Goal: Transaction & Acquisition: Purchase product/service

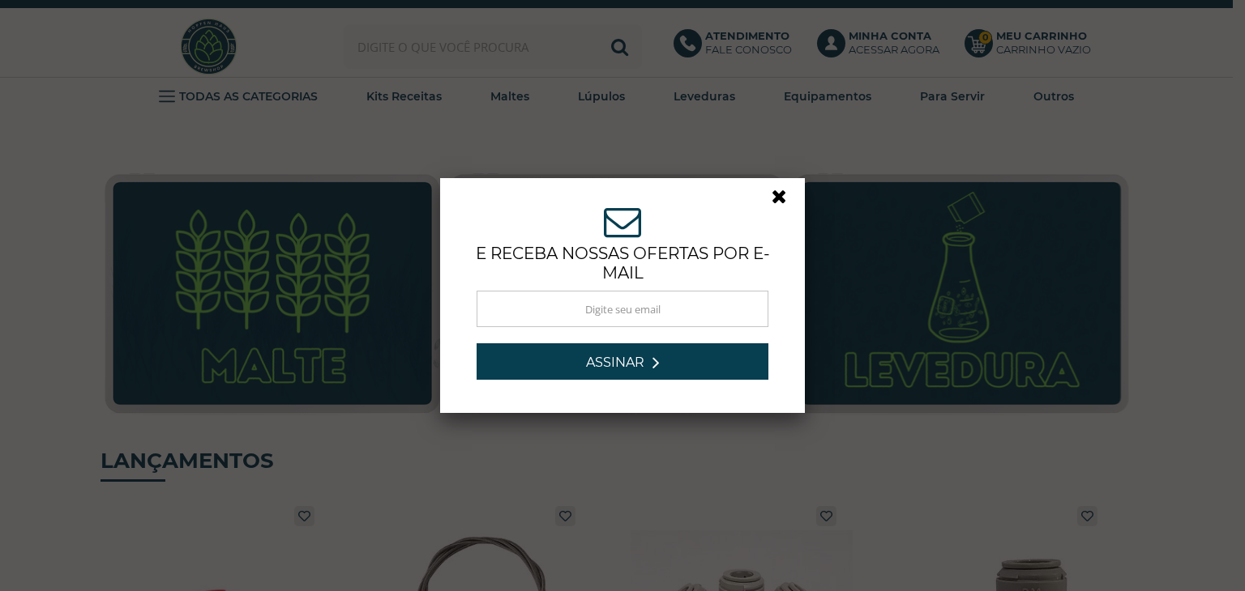
click at [773, 196] on link at bounding box center [785, 200] width 29 height 29
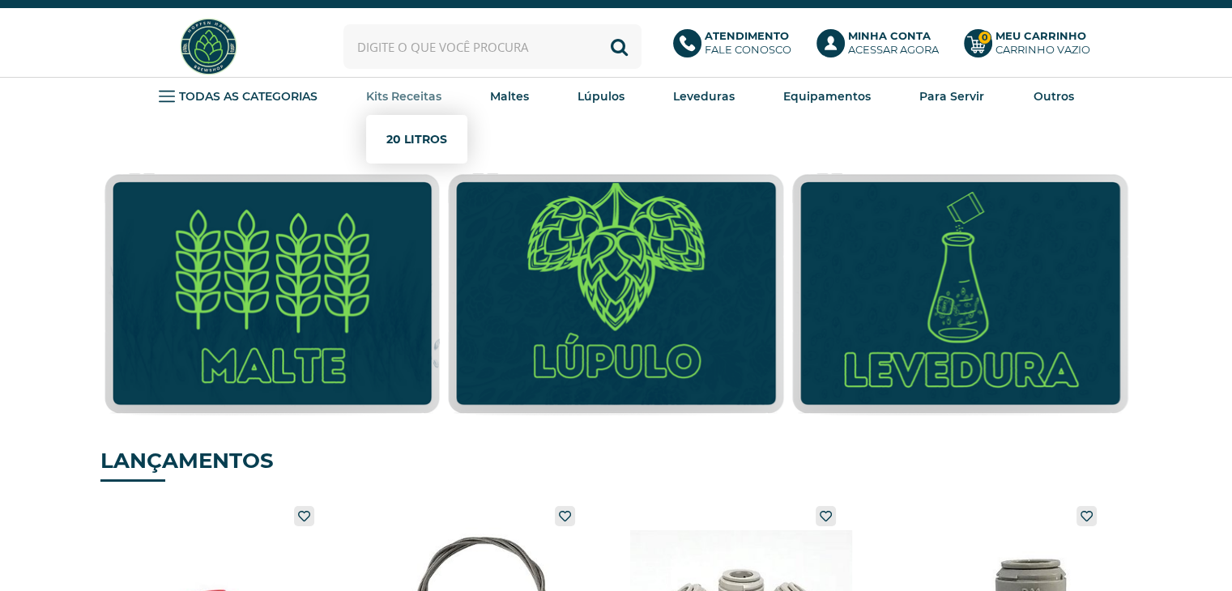
click at [408, 136] on link "20 Litros" at bounding box center [416, 139] width 61 height 32
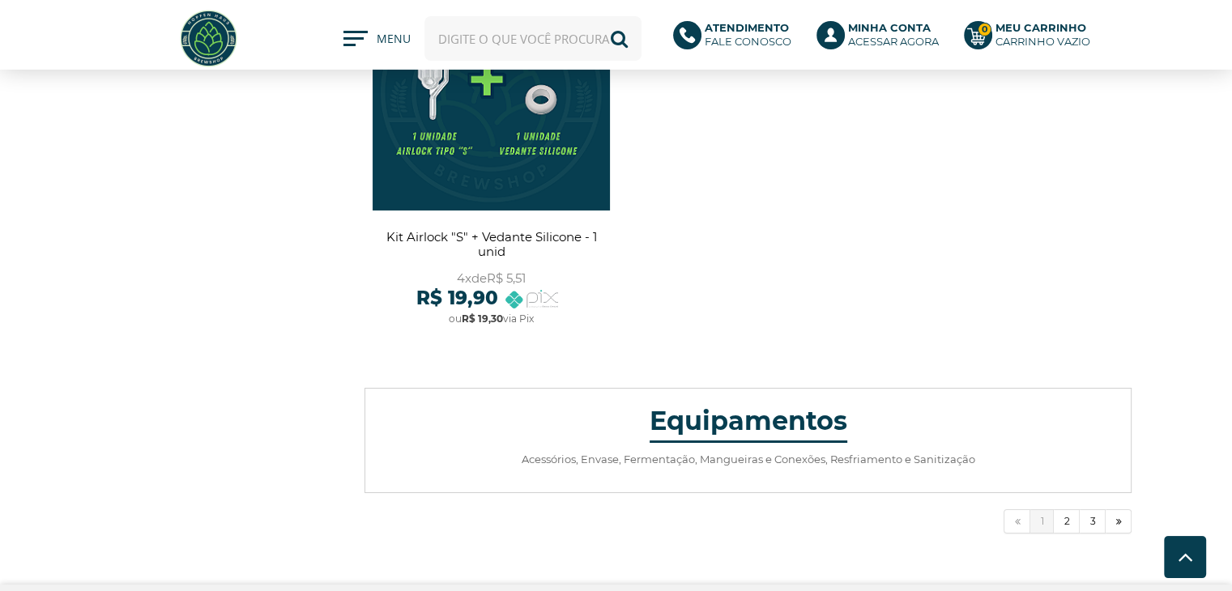
scroll to position [5915, 0]
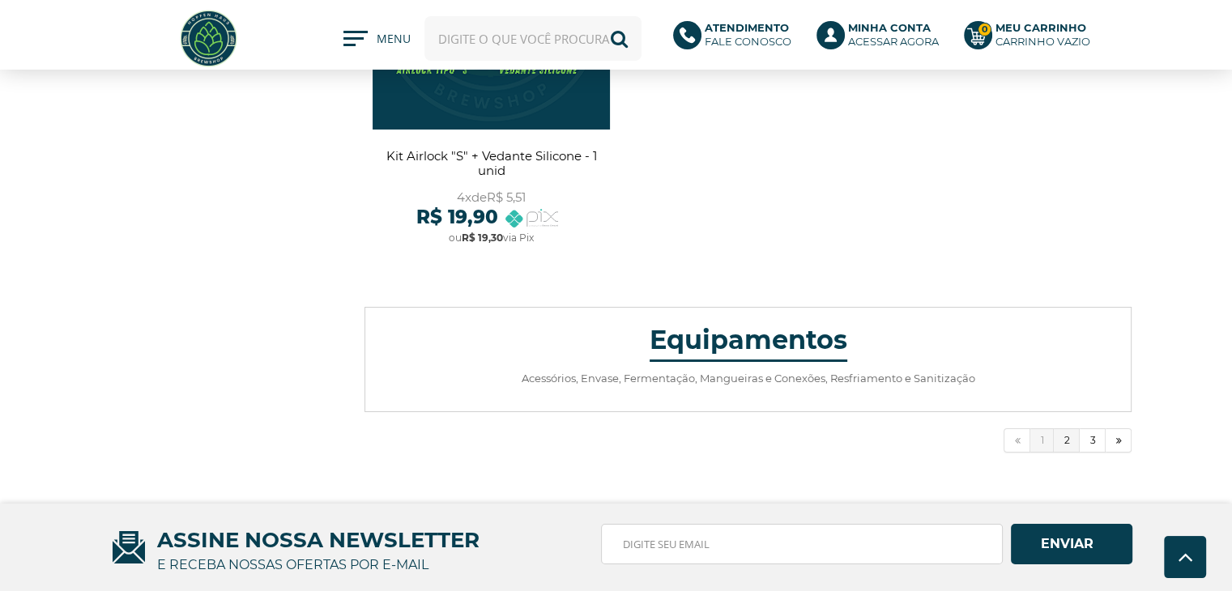
click at [1071, 441] on link "2" at bounding box center [1067, 441] width 26 height 24
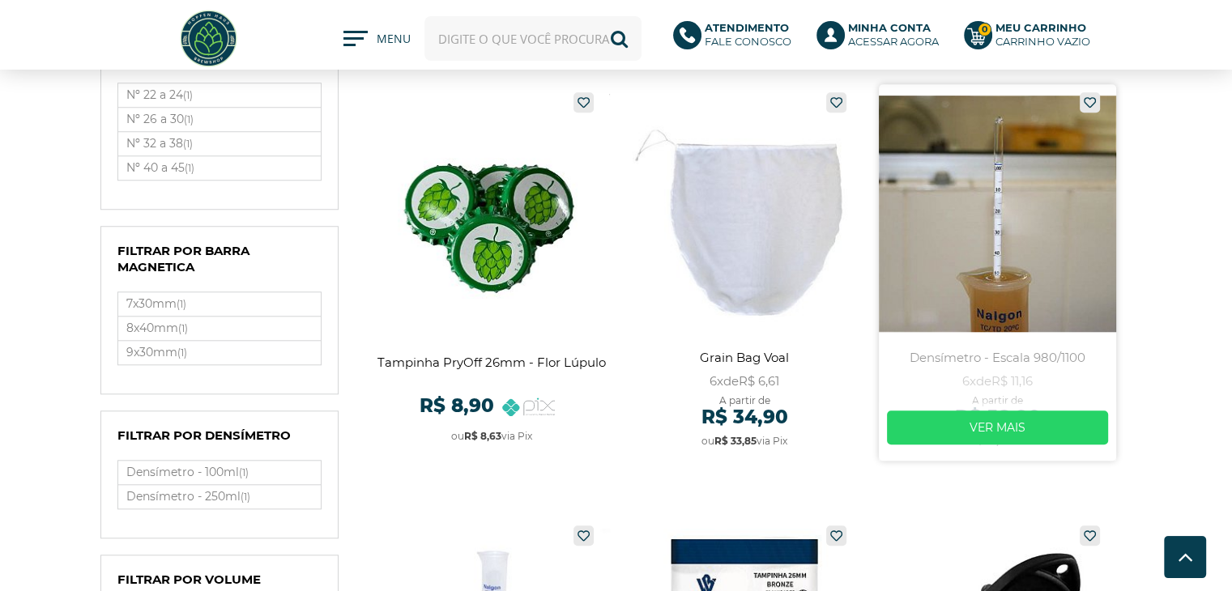
scroll to position [1458, 0]
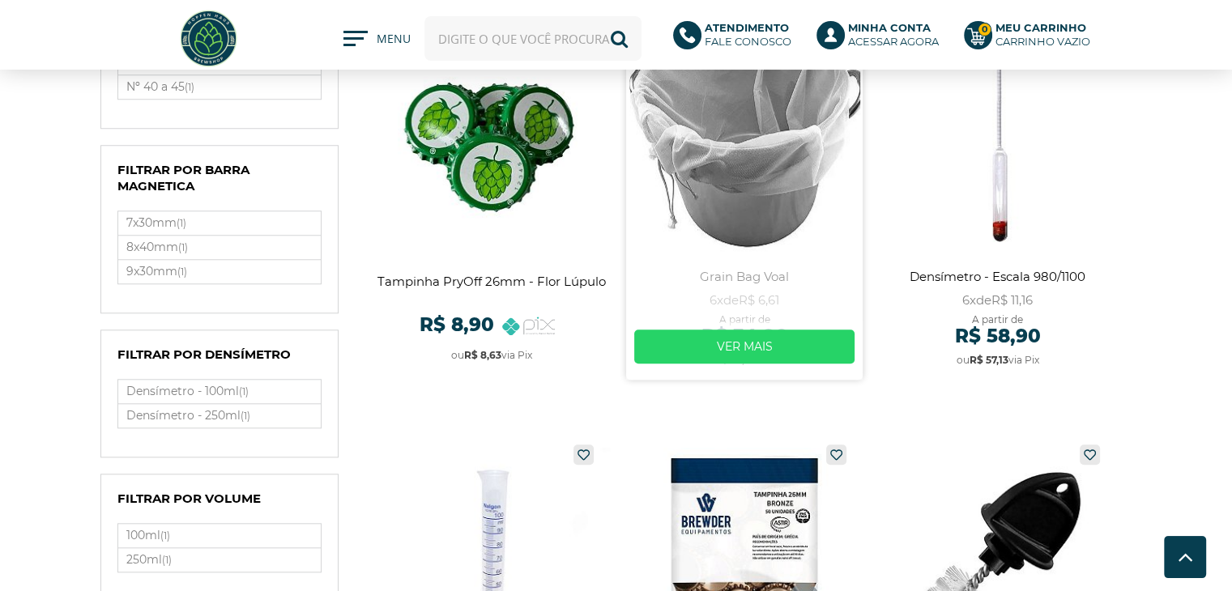
click at [766, 283] on link at bounding box center [744, 191] width 237 height 377
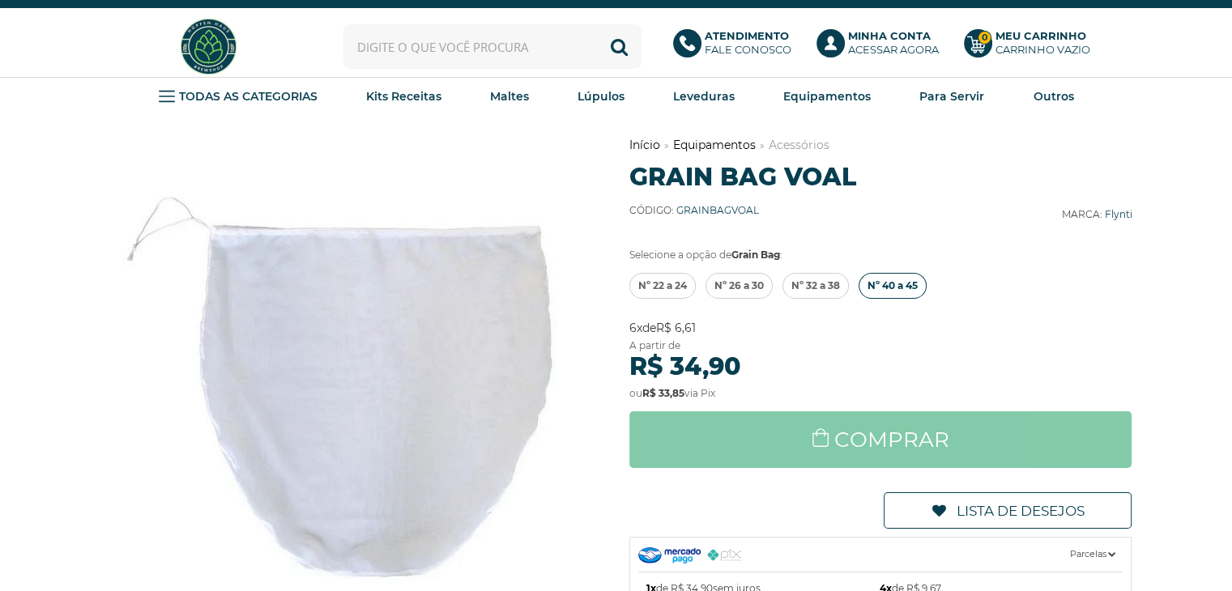
click at [894, 284] on span "Nº 40 a 45" at bounding box center [893, 286] width 50 height 24
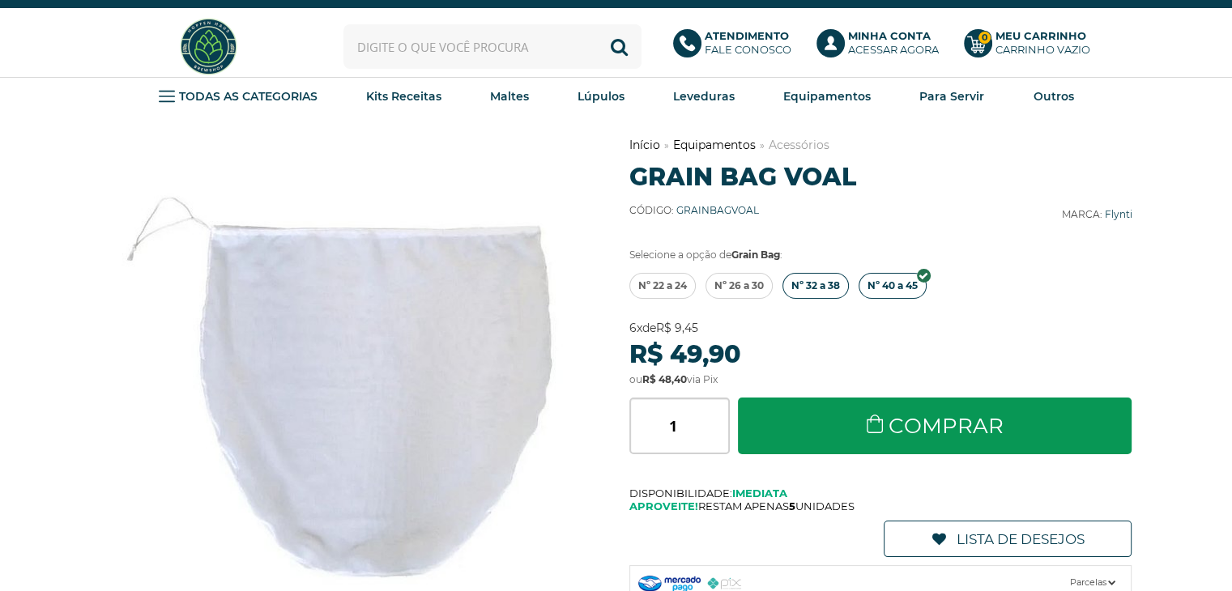
click at [824, 282] on span "Nº 32 a 38" at bounding box center [816, 286] width 49 height 24
click at [682, 283] on span "Nº 22 a 24" at bounding box center [662, 286] width 49 height 24
click at [873, 283] on span "Nº 40 a 45" at bounding box center [891, 286] width 50 height 24
